Goal: Task Accomplishment & Management: Manage account settings

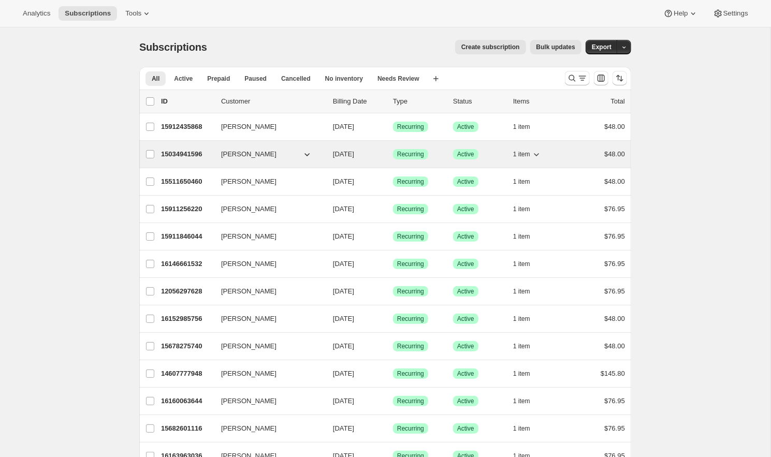
click at [186, 151] on p "15034941596" at bounding box center [187, 154] width 52 height 10
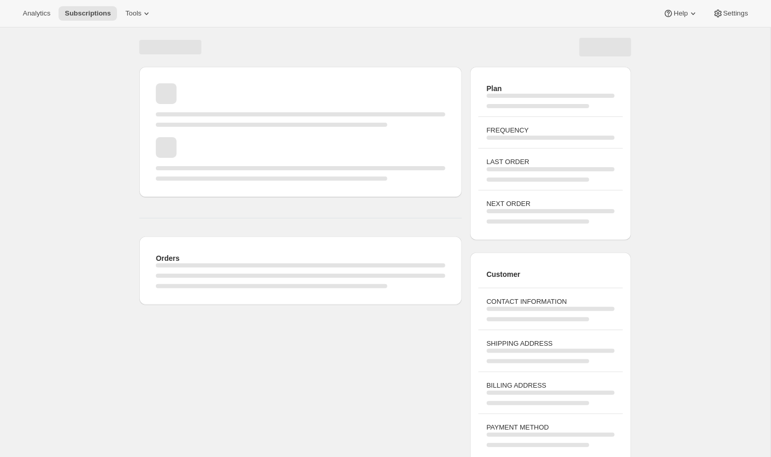
click at [190, 154] on div "Page loading" at bounding box center [300, 158] width 289 height 43
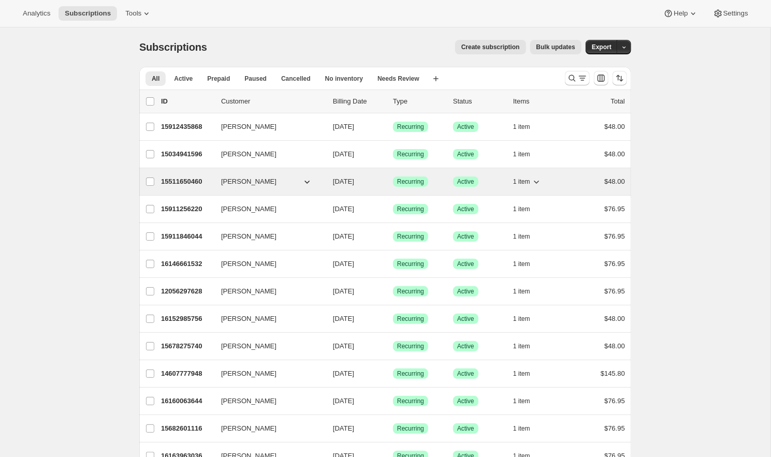
click at [183, 179] on p "15511650460" at bounding box center [187, 181] width 52 height 10
